Goal: Task Accomplishment & Management: Use online tool/utility

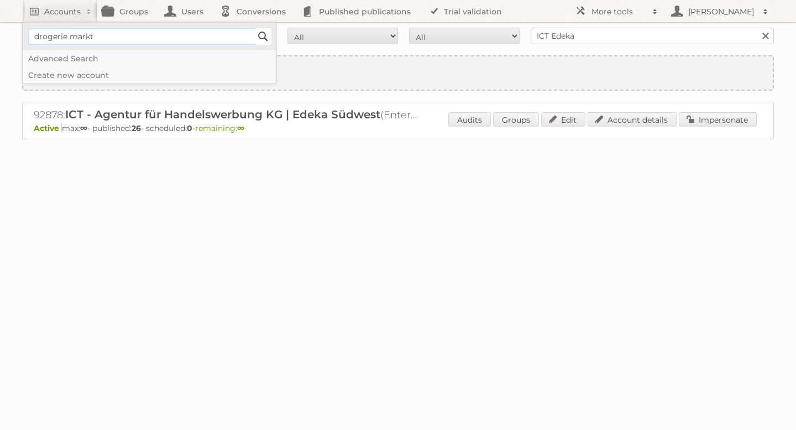
type input"] "drogerie markt"
click at [259, 39] on input "Search" at bounding box center [263, 36] width 17 height 17
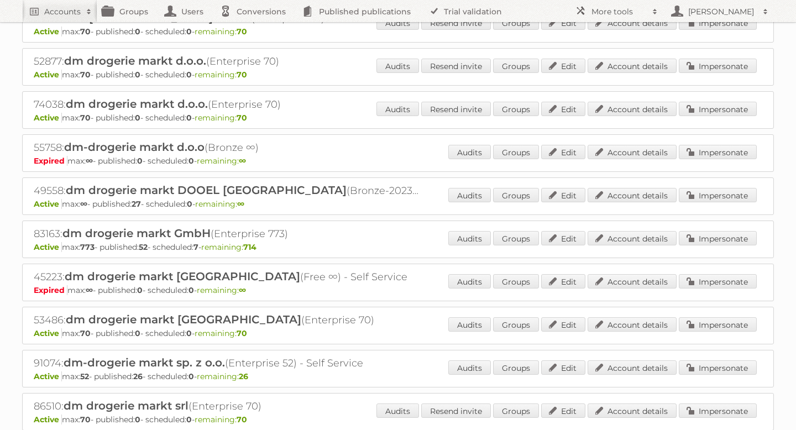
scroll to position [97, 0]
click at [653, 237] on link "Account details" at bounding box center [632, 238] width 89 height 14
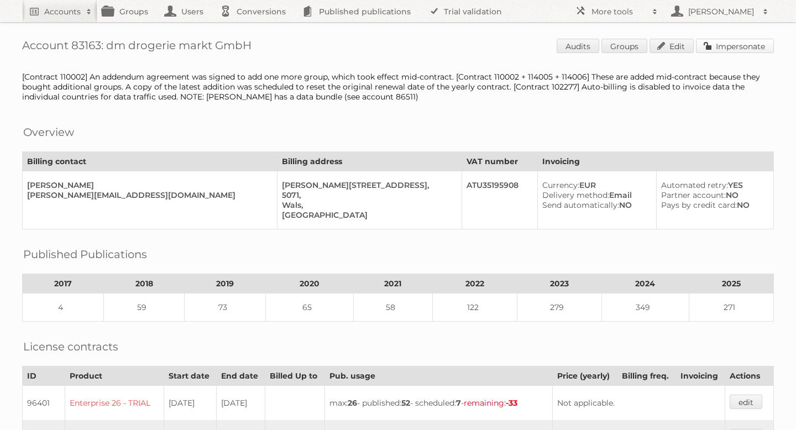
click at [719, 49] on link "Impersonate" at bounding box center [735, 46] width 78 height 14
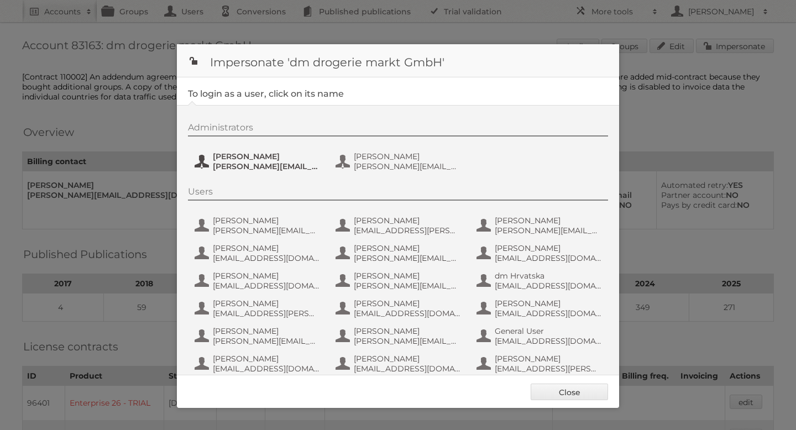
click at [239, 158] on span "[PERSON_NAME]" at bounding box center [266, 157] width 107 height 10
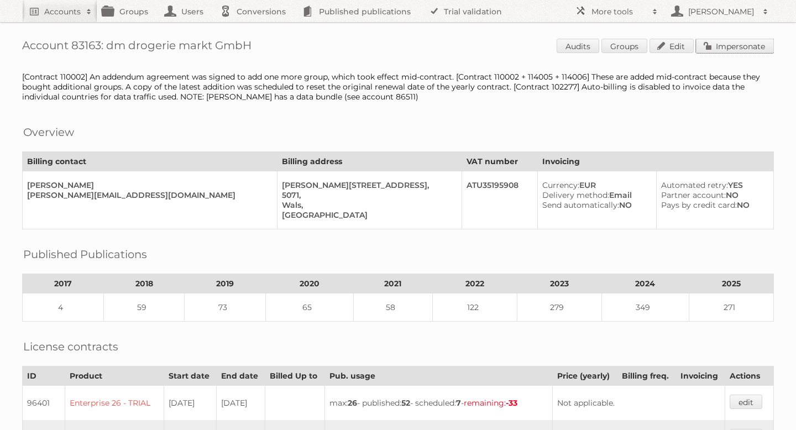
click at [711, 45] on link "Impersonate" at bounding box center [735, 46] width 78 height 14
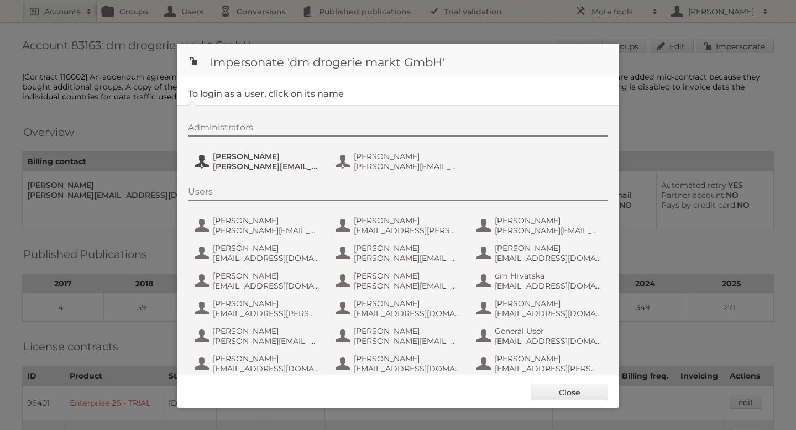
click at [230, 157] on span "[PERSON_NAME]" at bounding box center [266, 157] width 107 height 10
